Goal: Information Seeking & Learning: Learn about a topic

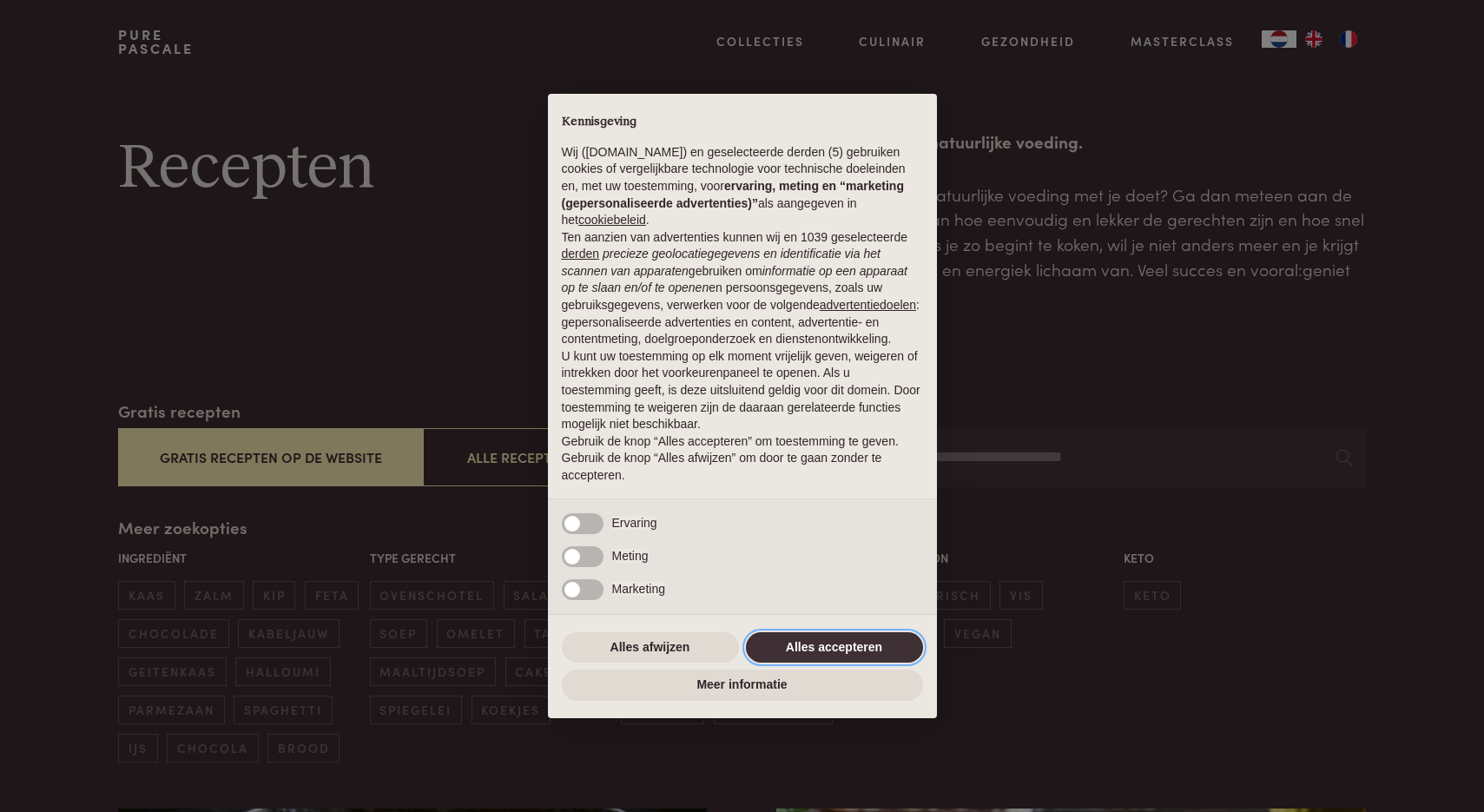
click at [835, 658] on button "Alles accepteren" at bounding box center [834, 647] width 177 height 31
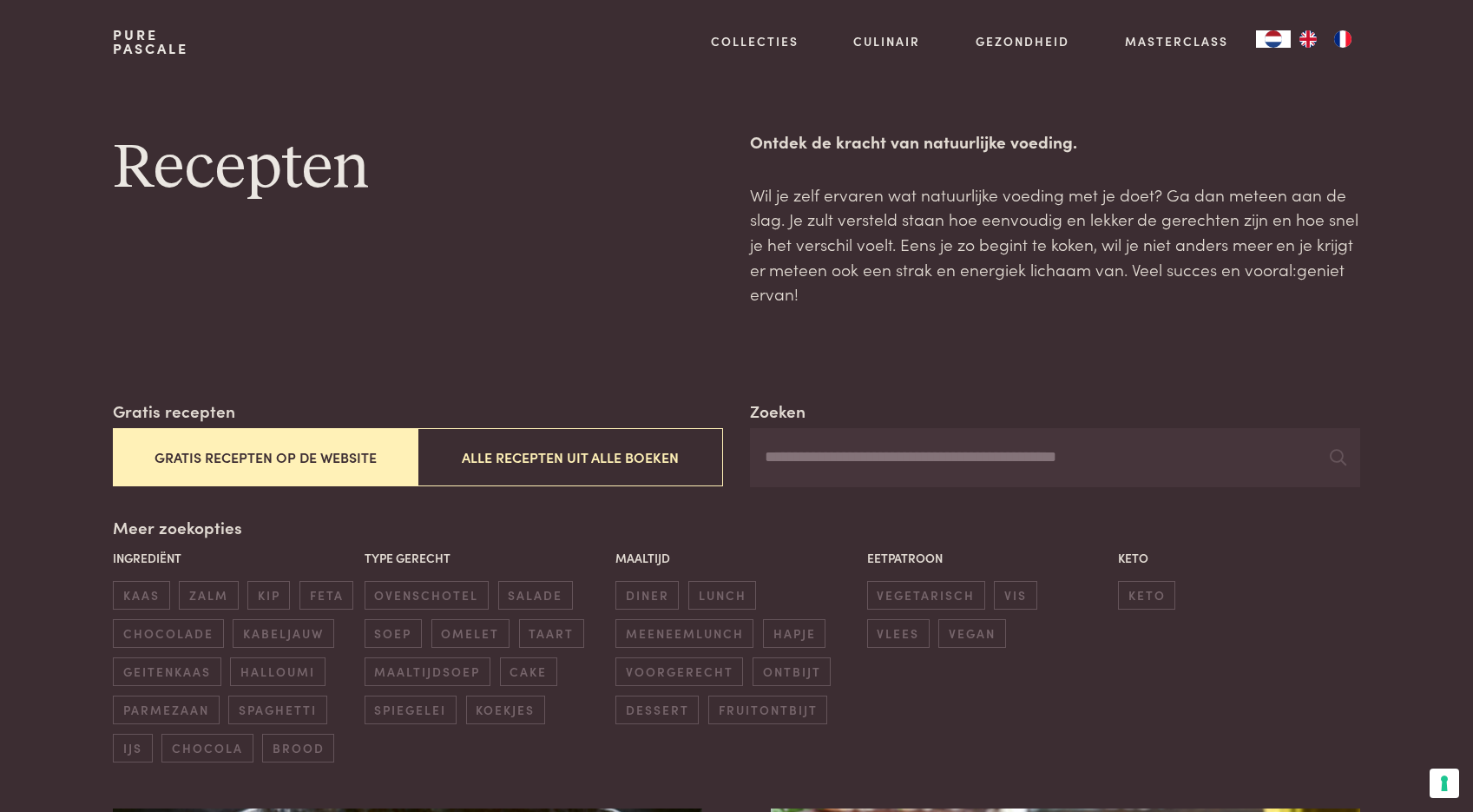
click at [276, 468] on button "Gratis recepten op de website" at bounding box center [265, 457] width 305 height 58
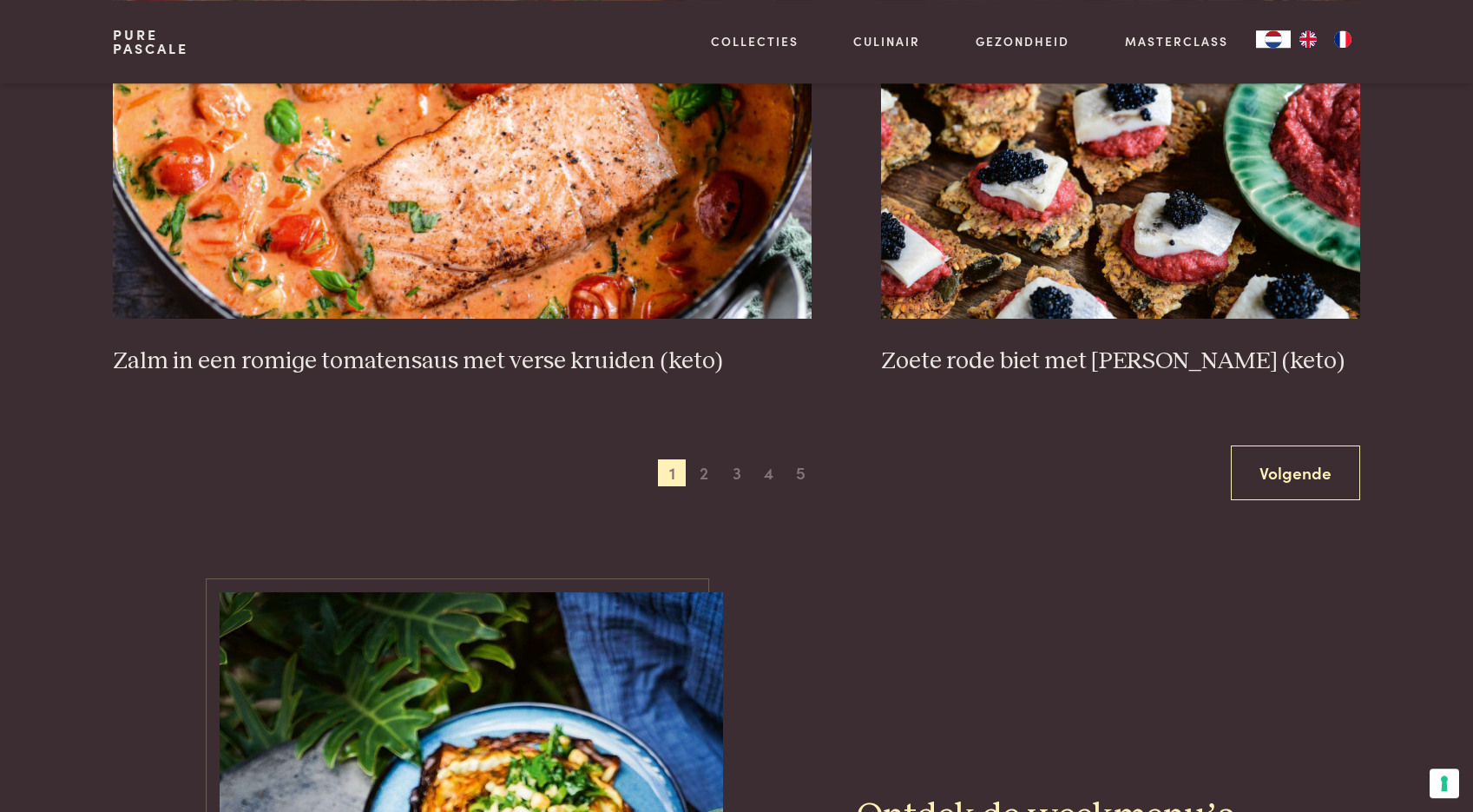
scroll to position [3269, 0]
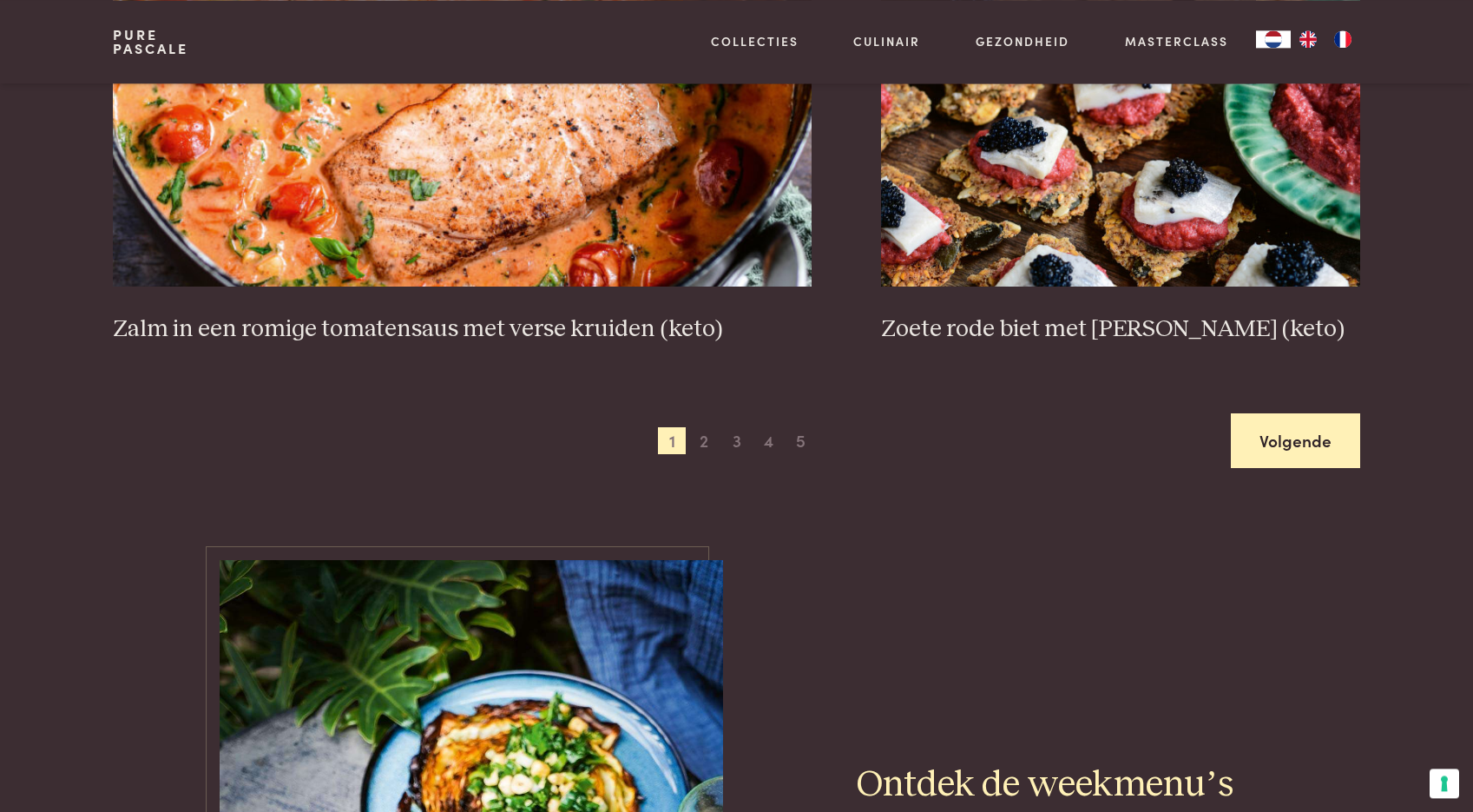
click at [1273, 434] on link "Volgende" at bounding box center [1296, 441] width 130 height 55
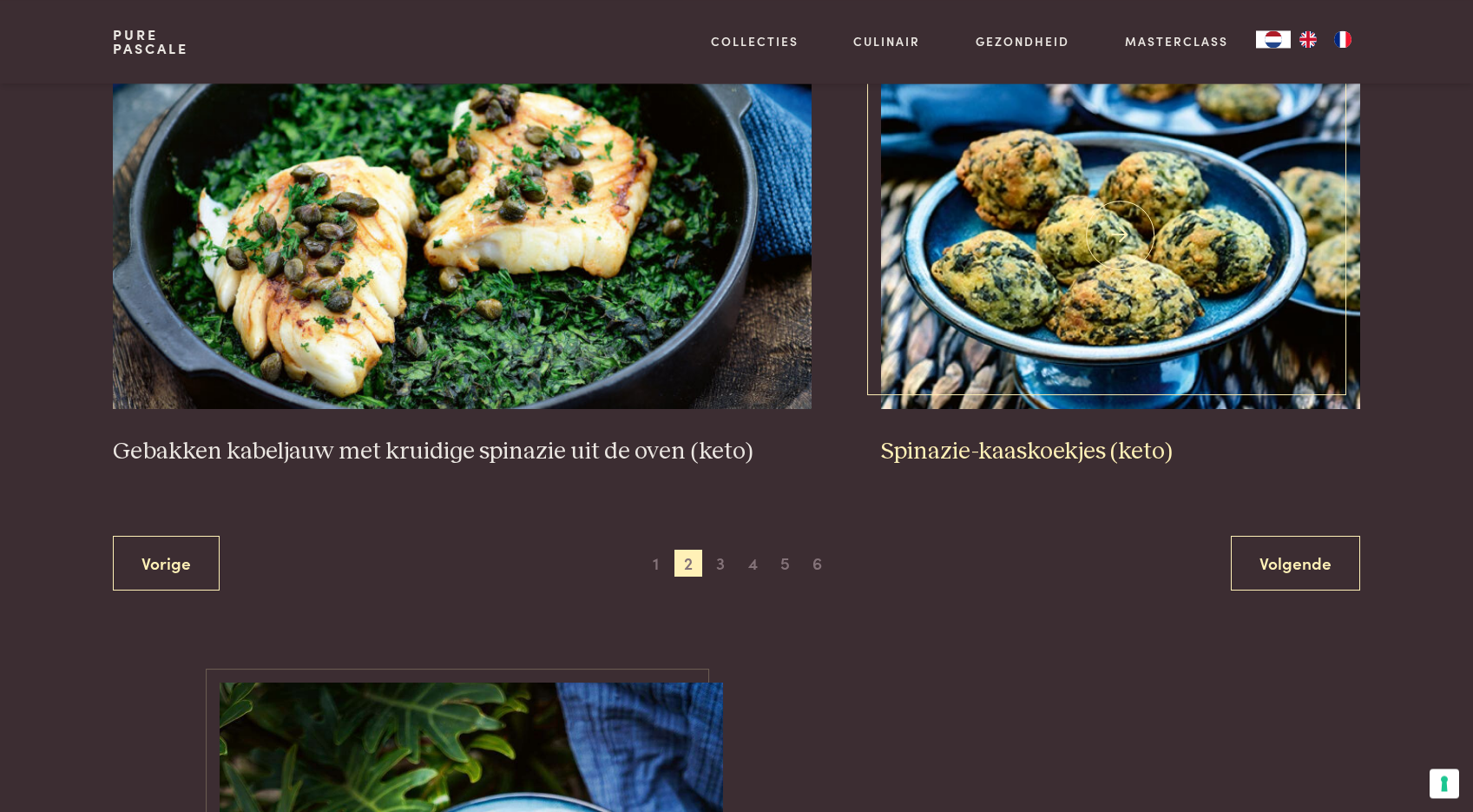
scroll to position [3146, 0]
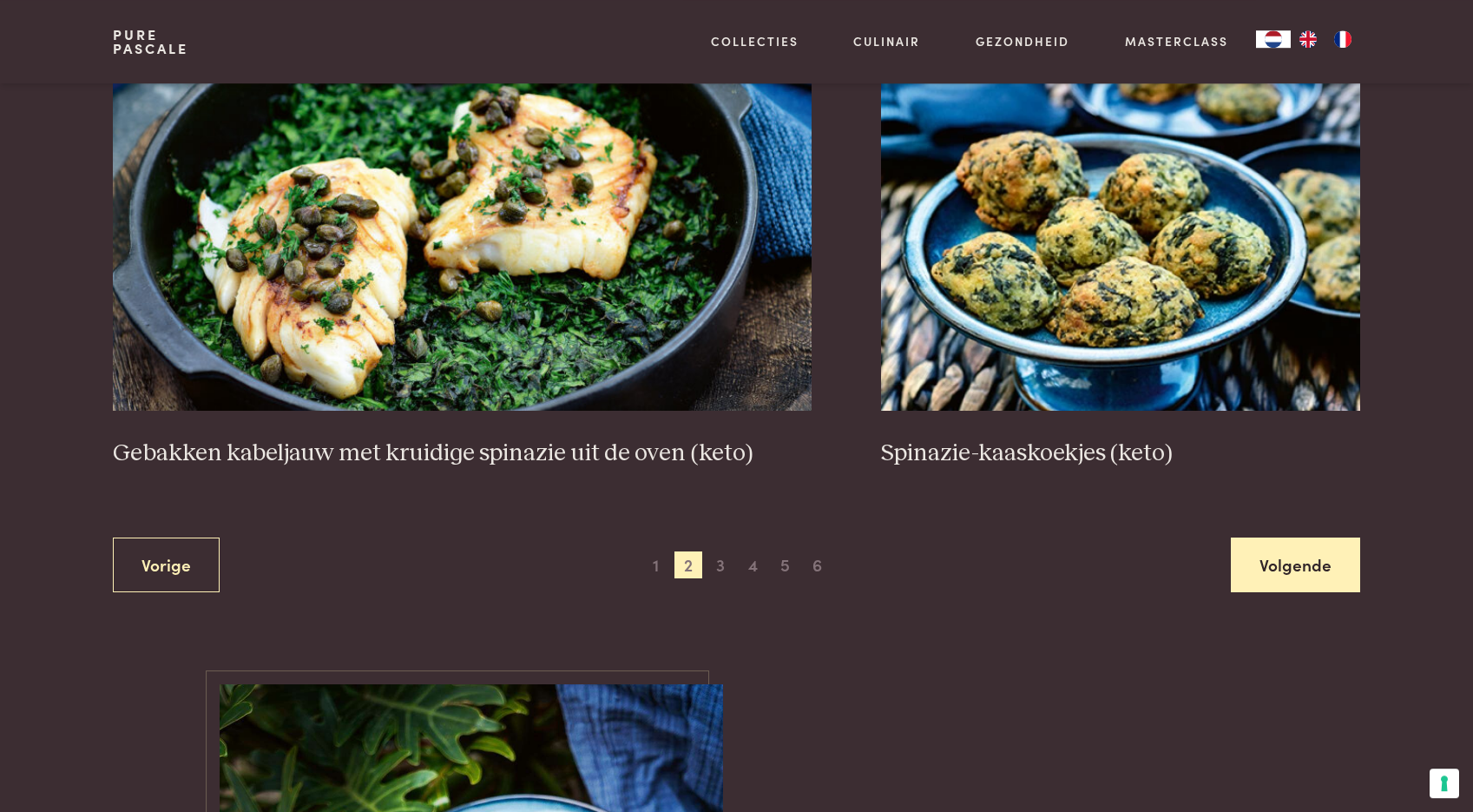
click at [1289, 561] on link "Volgende" at bounding box center [1296, 565] width 130 height 55
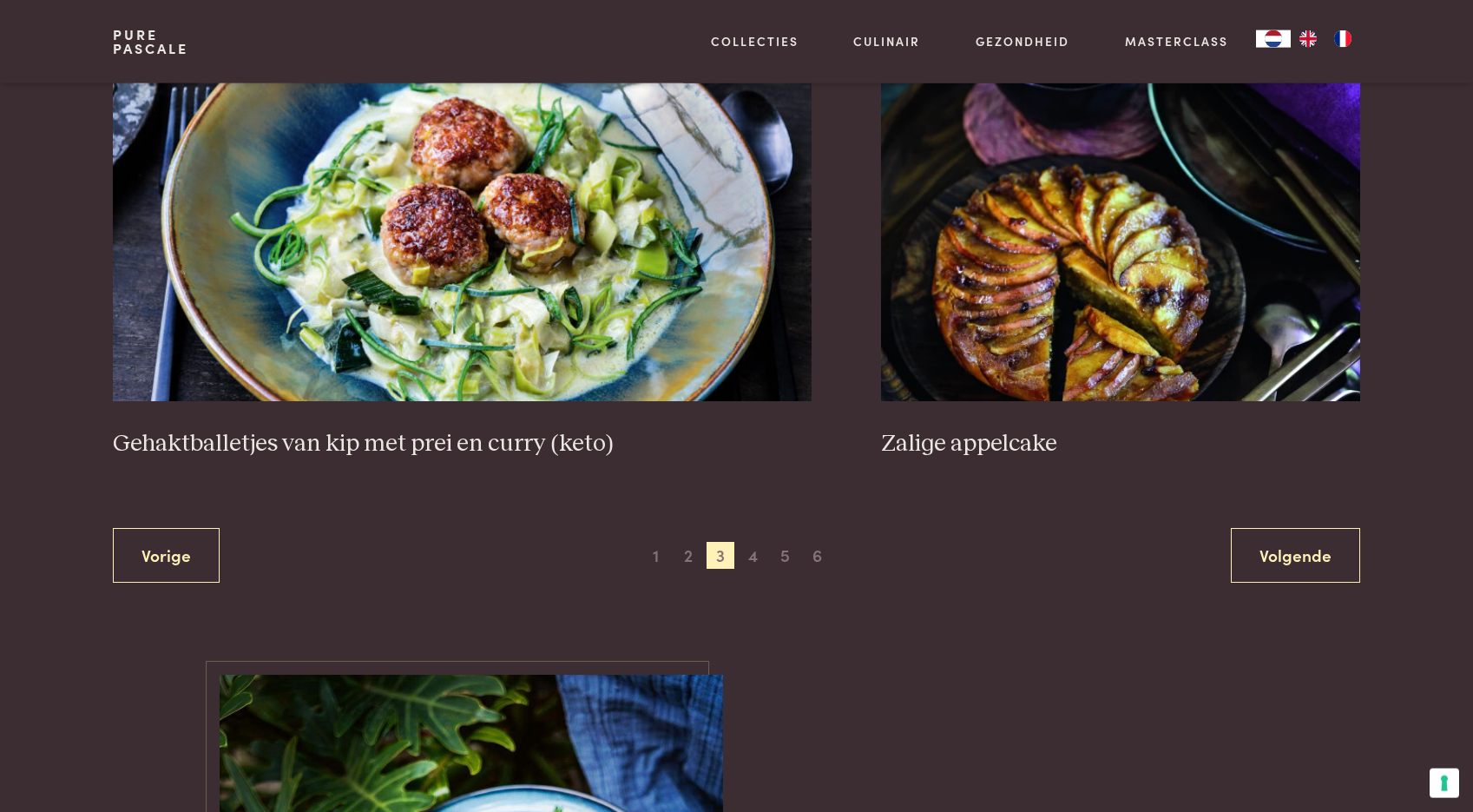
scroll to position [3225, 0]
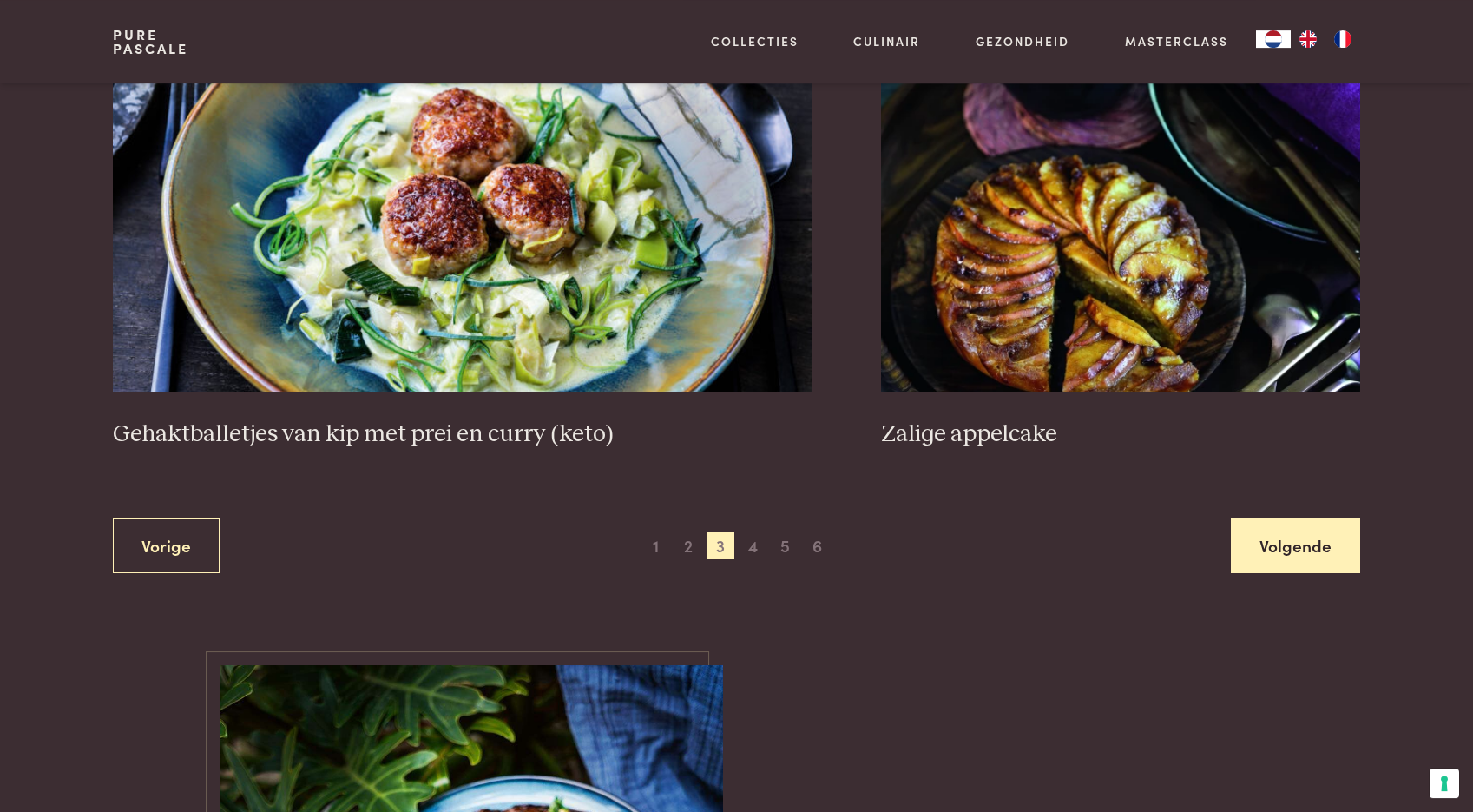
click at [1298, 553] on link "Volgende" at bounding box center [1296, 545] width 130 height 55
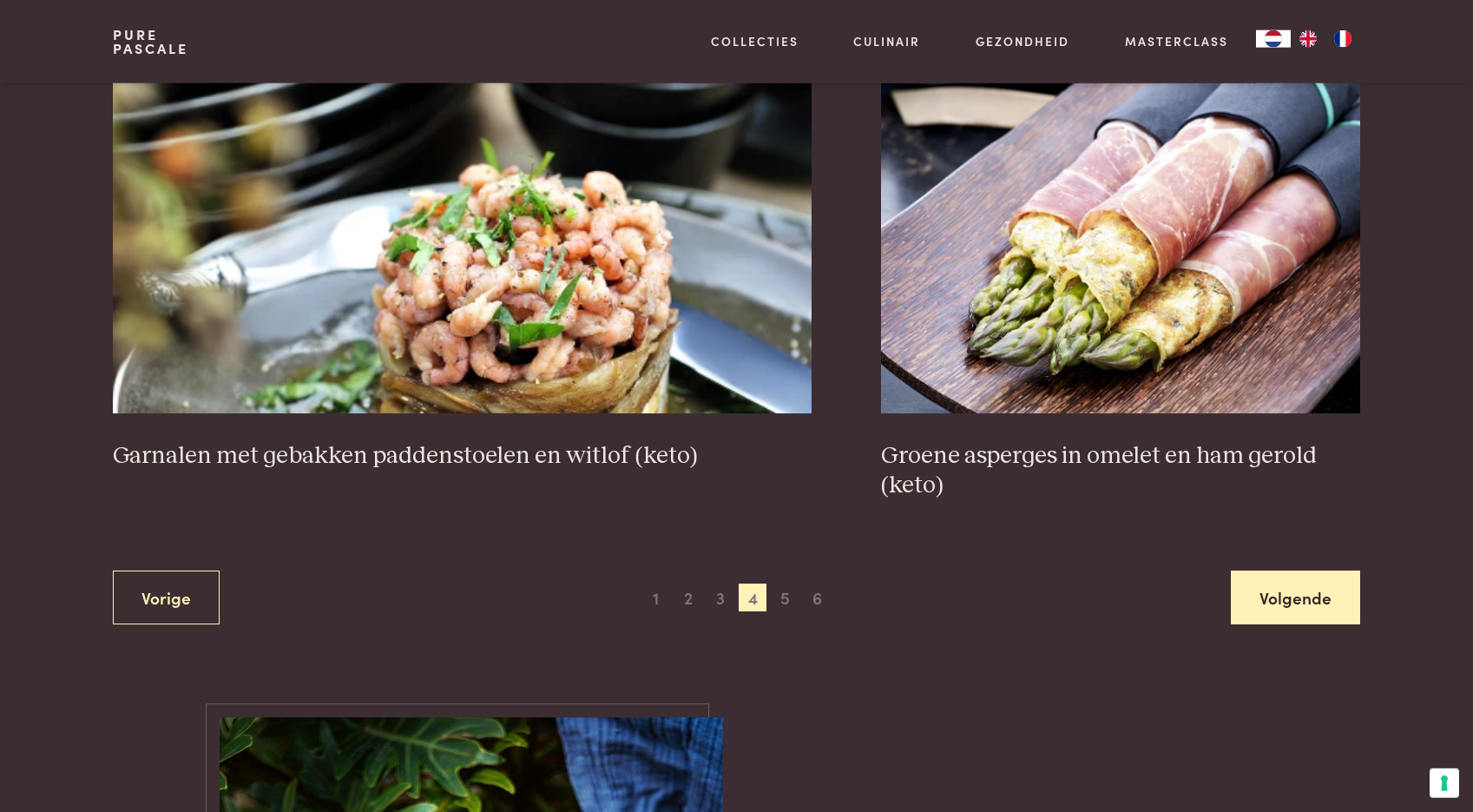
scroll to position [3150, 0]
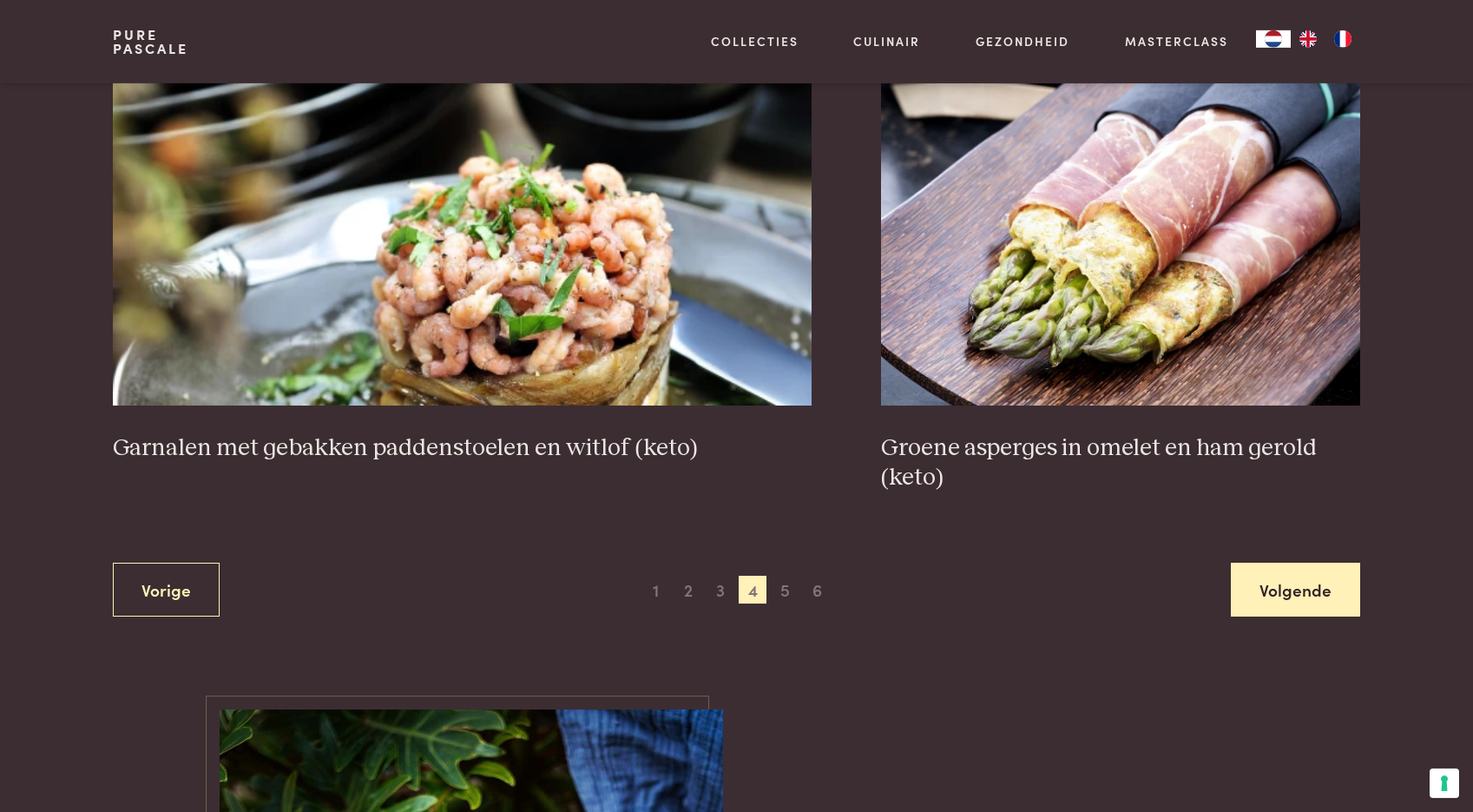
click at [1314, 596] on link "Volgende" at bounding box center [1296, 590] width 130 height 55
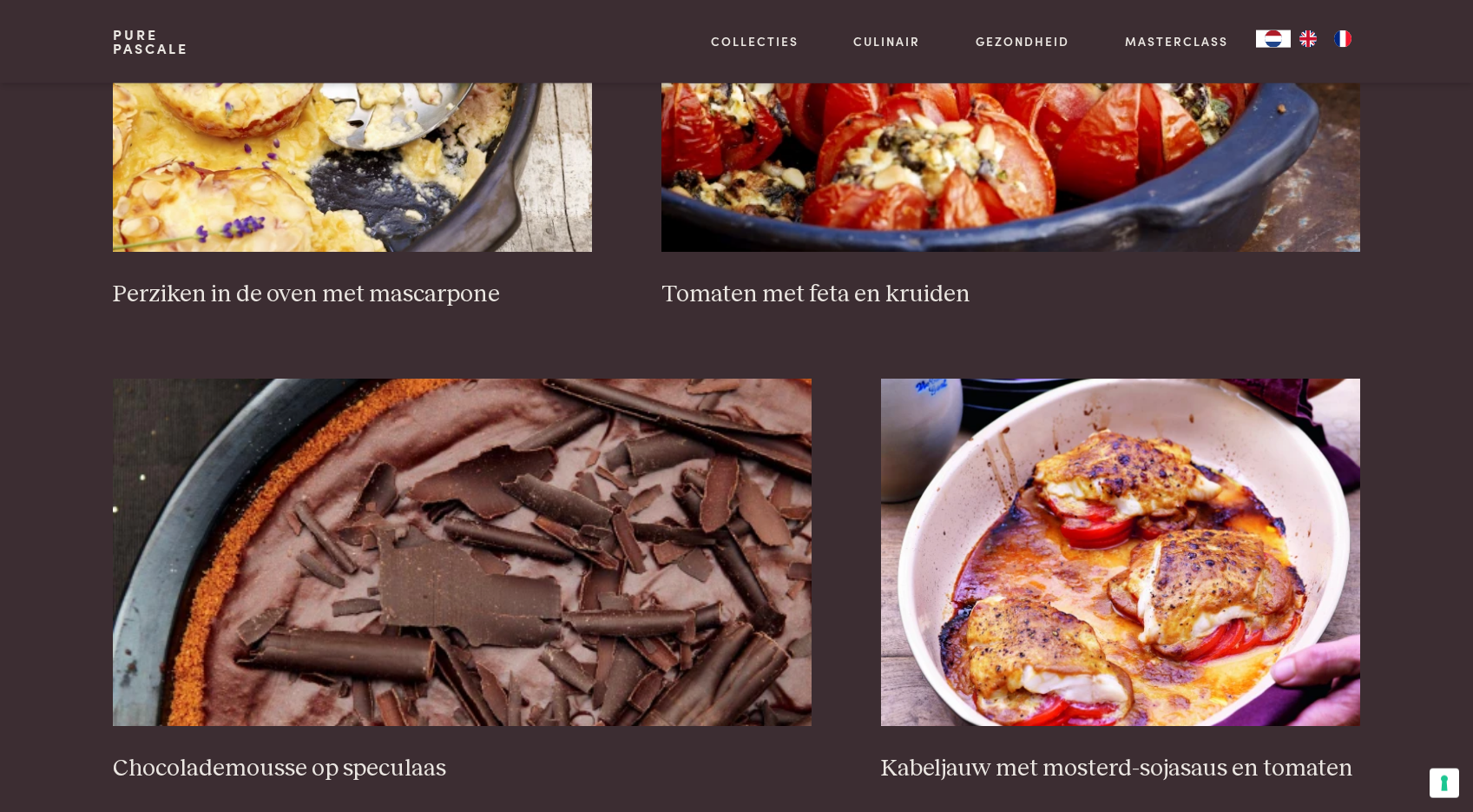
scroll to position [3058, 0]
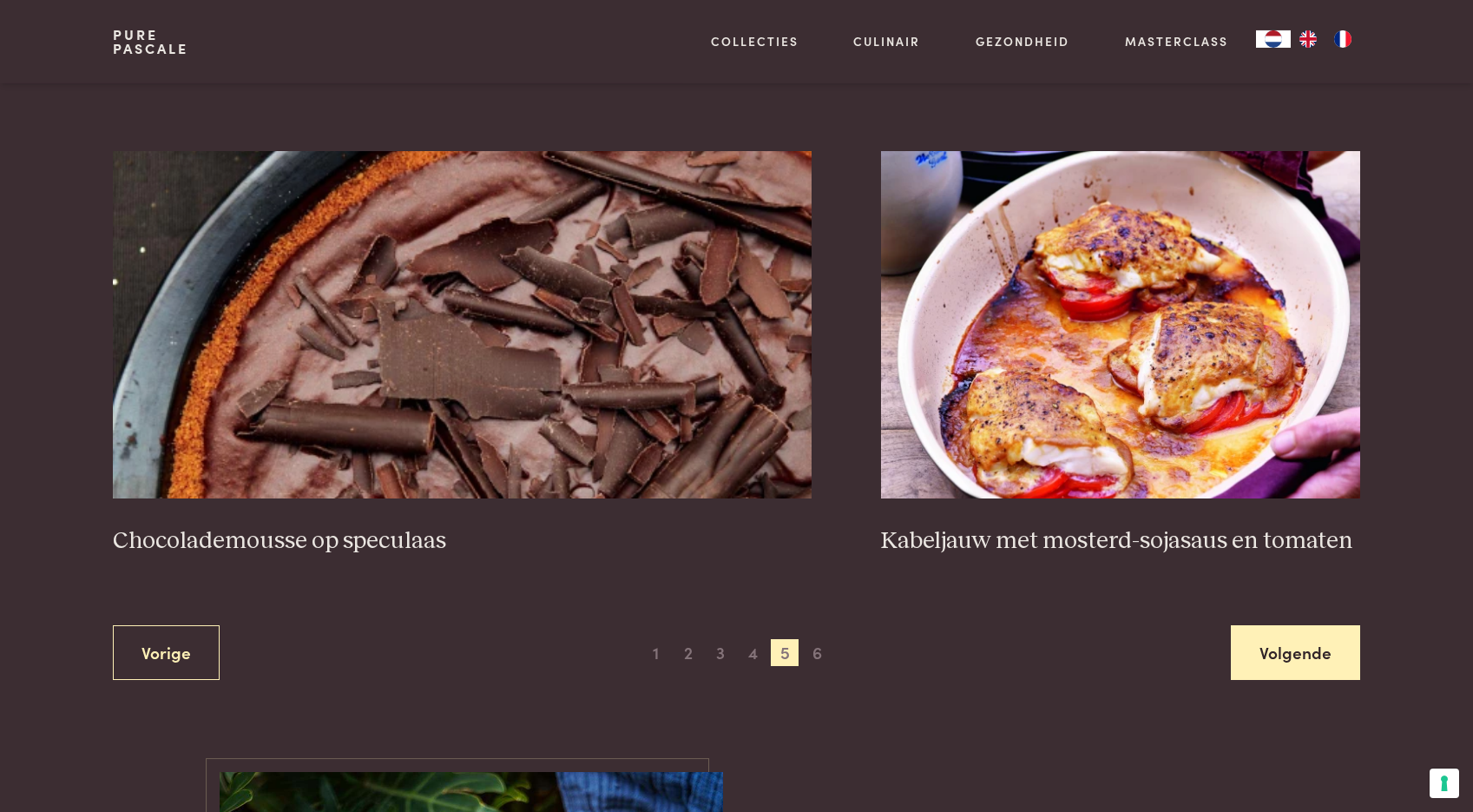
click at [1299, 648] on link "Volgende" at bounding box center [1296, 653] width 130 height 55
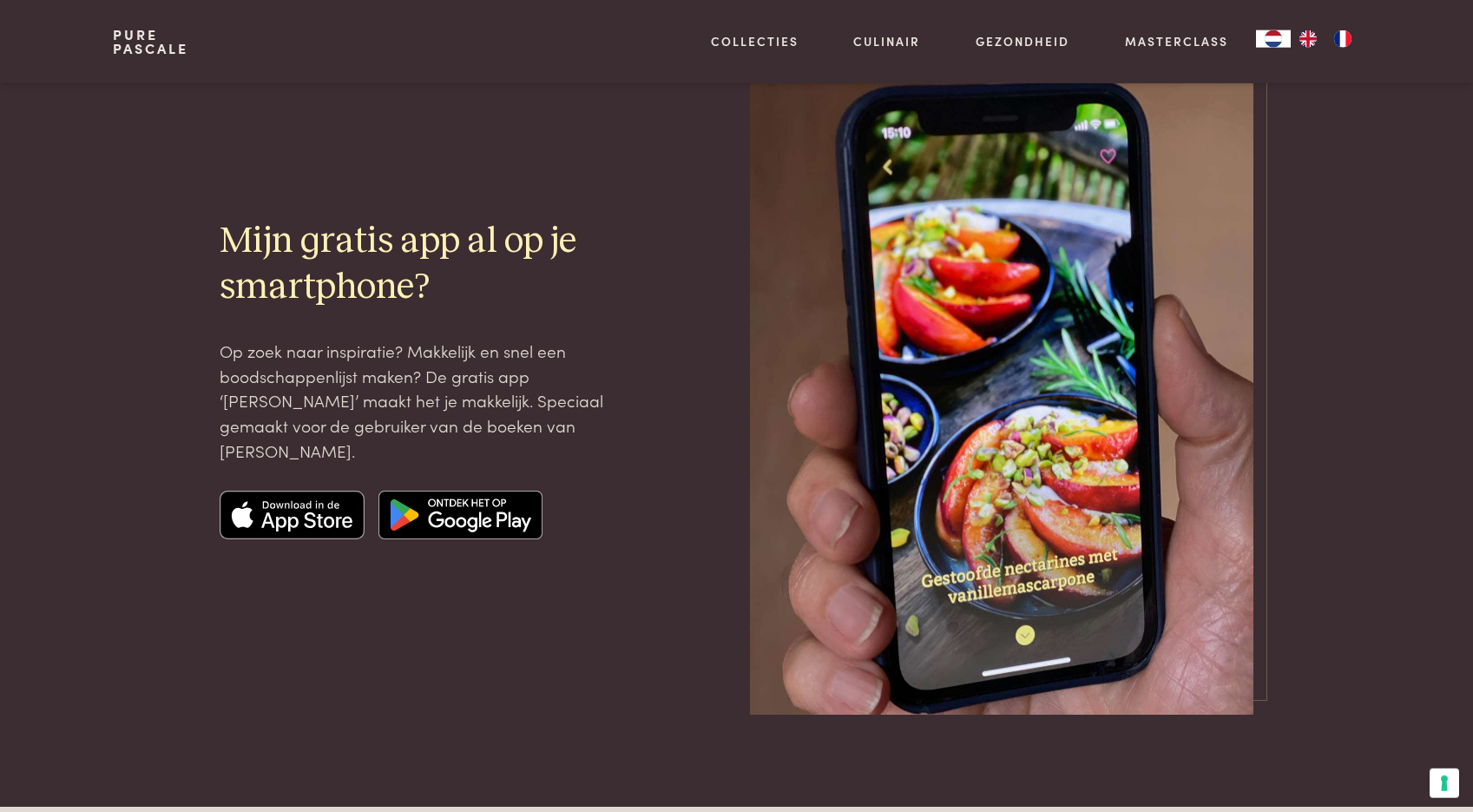
scroll to position [2233, 0]
click at [317, 513] on img at bounding box center [292, 515] width 146 height 49
click at [441, 516] on img at bounding box center [460, 515] width 164 height 49
